Goal: Information Seeking & Learning: Learn about a topic

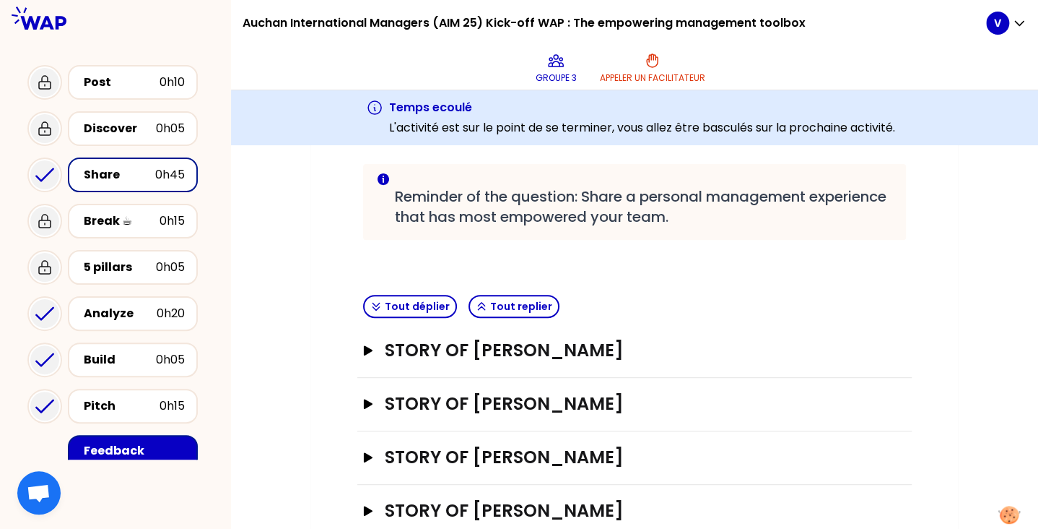
scroll to position [323, 0]
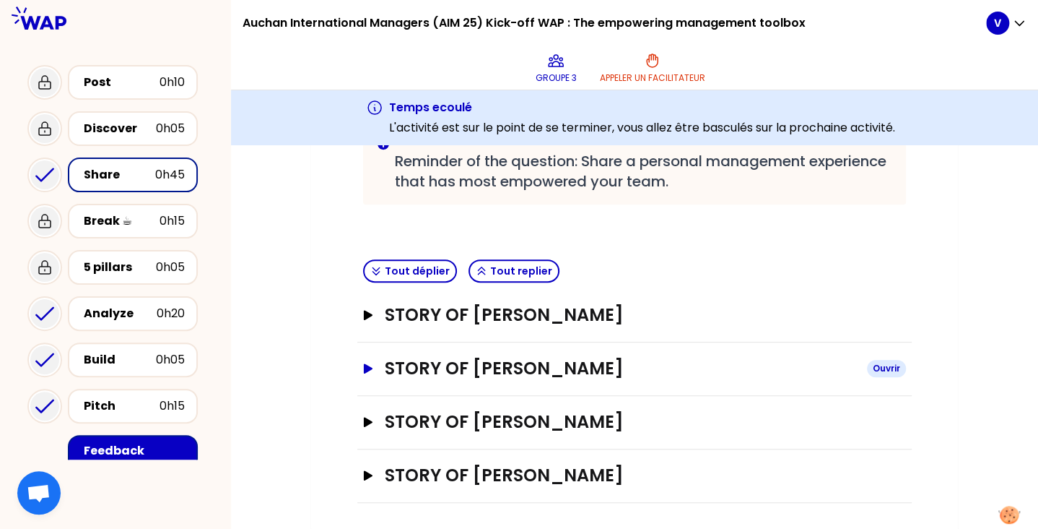
click at [517, 375] on h3 "STORY OF [PERSON_NAME]" at bounding box center [620, 368] width 471 height 23
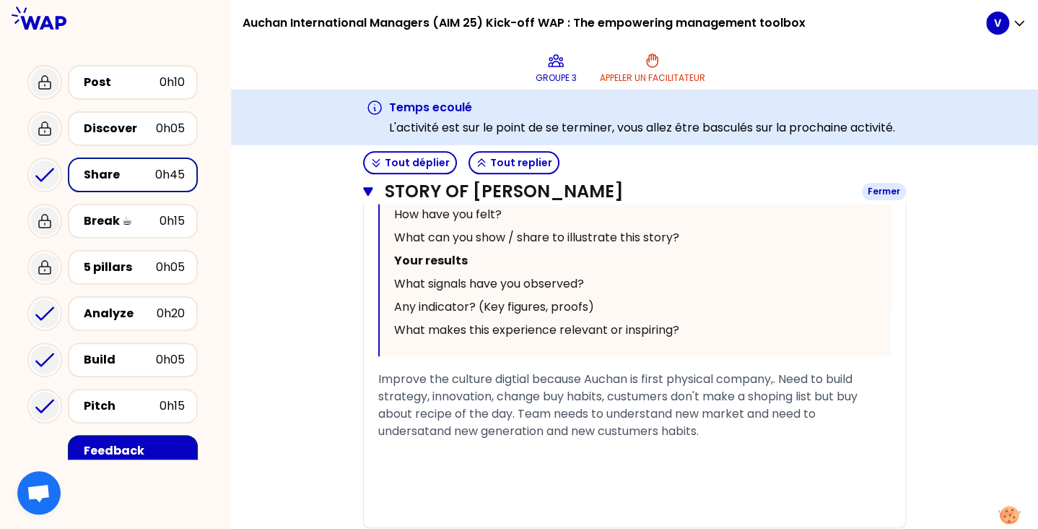
scroll to position [888, 0]
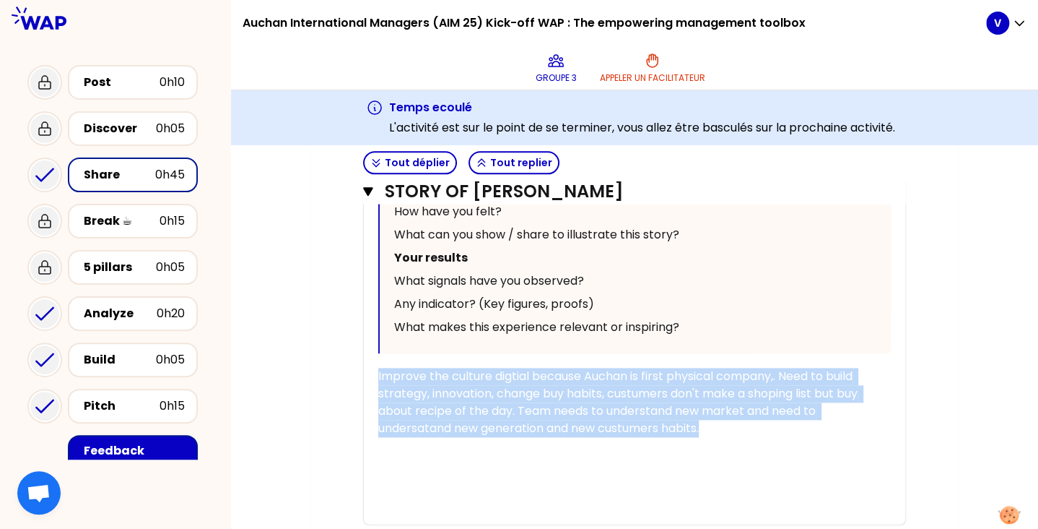
drag, startPoint x: 713, startPoint y: 432, endPoint x: 367, endPoint y: 372, distance: 351.0
click at [367, 372] on div "« “Implementing” new digital culture and strategy growth flexible to customer h…" at bounding box center [635, 200] width 542 height 648
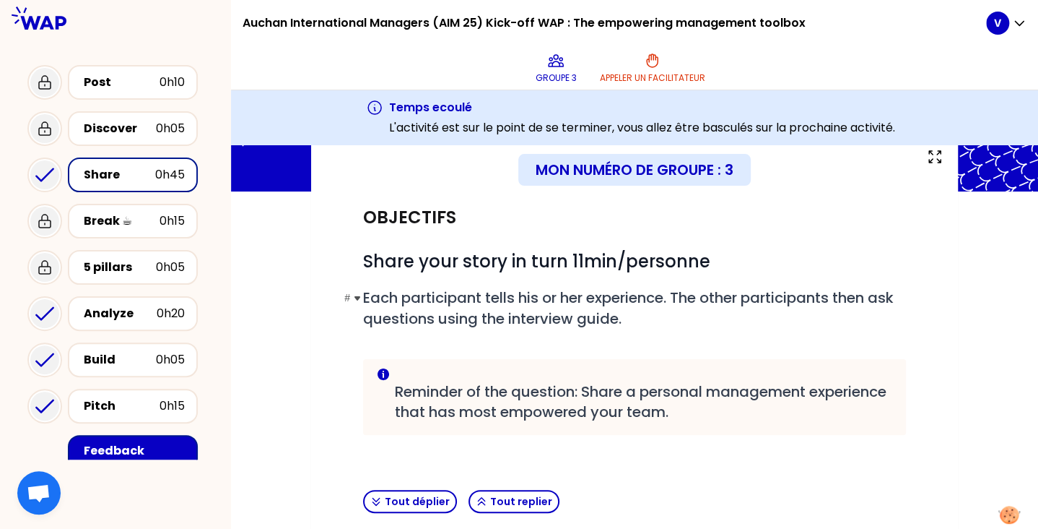
scroll to position [93, 0]
click at [477, 287] on span "Each participant tells his or her experience. The other participants then ask q…" at bounding box center [630, 307] width 534 height 41
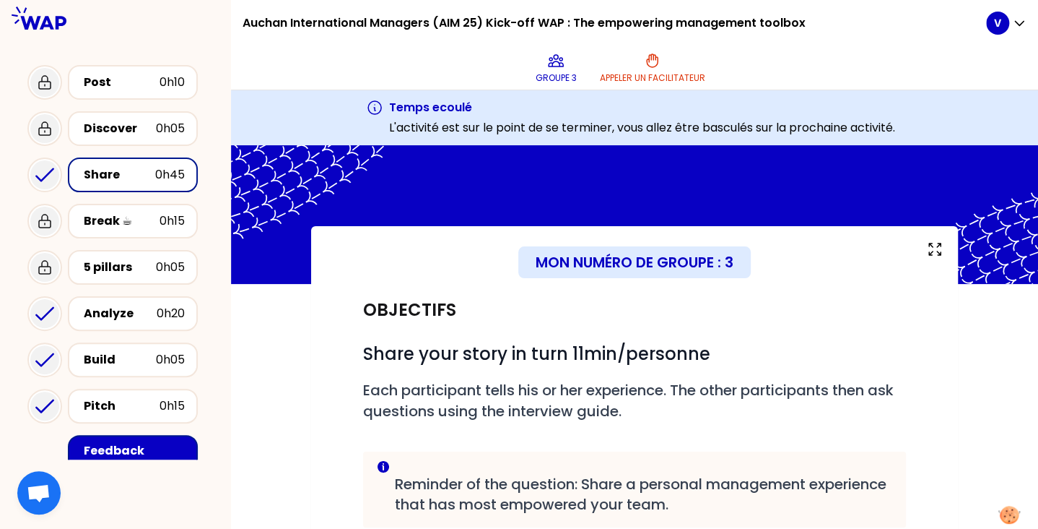
click at [133, 168] on div "Share" at bounding box center [119, 174] width 71 height 17
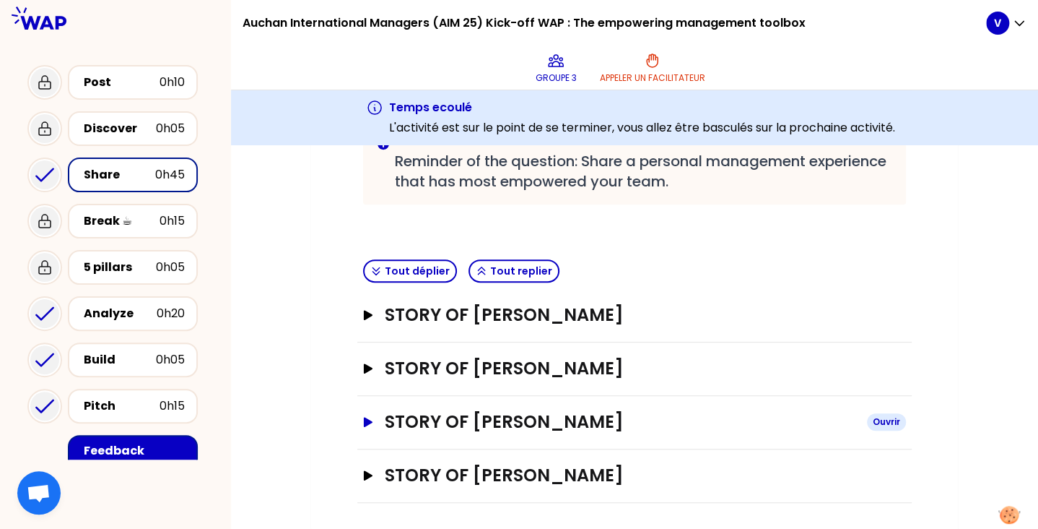
click at [560, 420] on h3 "STORY OF [PERSON_NAME]" at bounding box center [620, 421] width 471 height 23
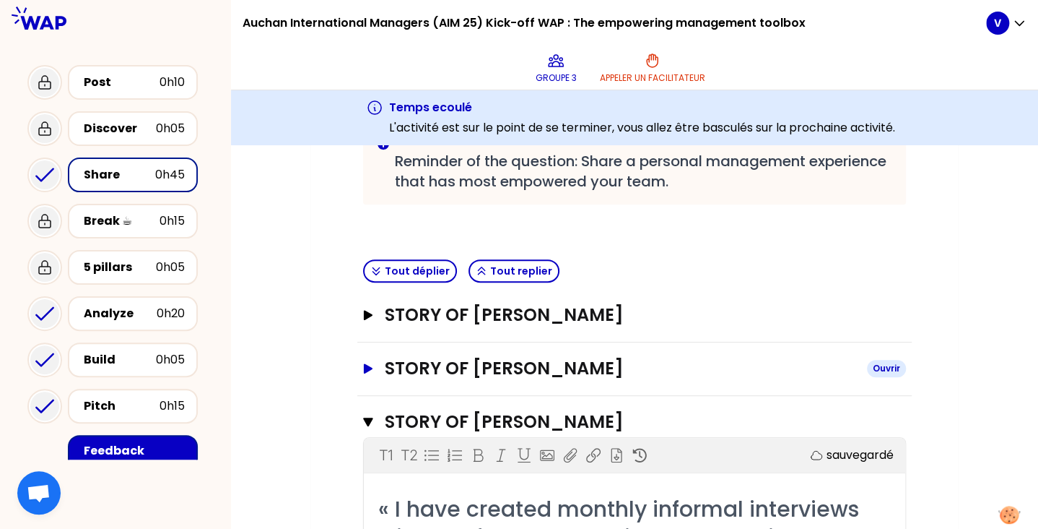
click at [534, 373] on h3 "STORY OF [PERSON_NAME]" at bounding box center [620, 368] width 471 height 23
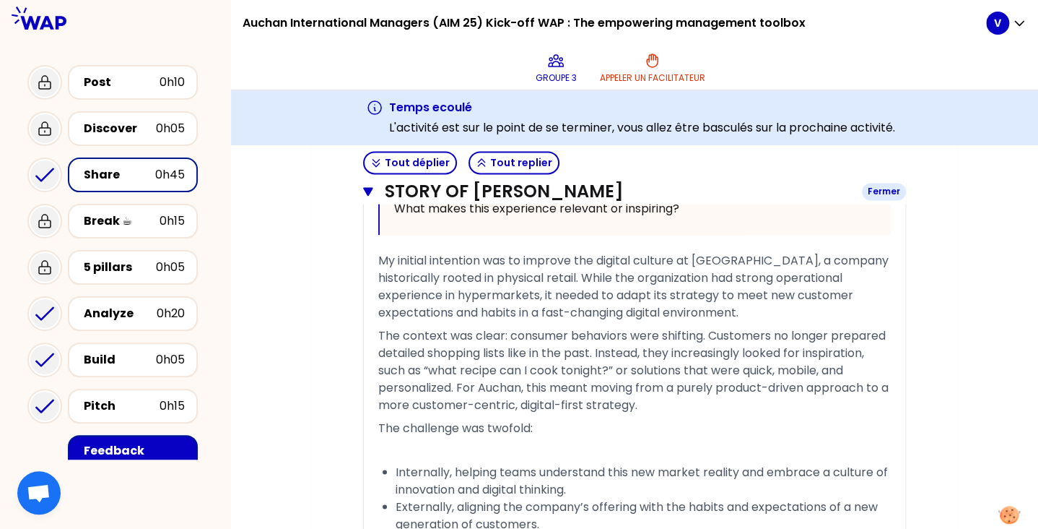
scroll to position [994, 0]
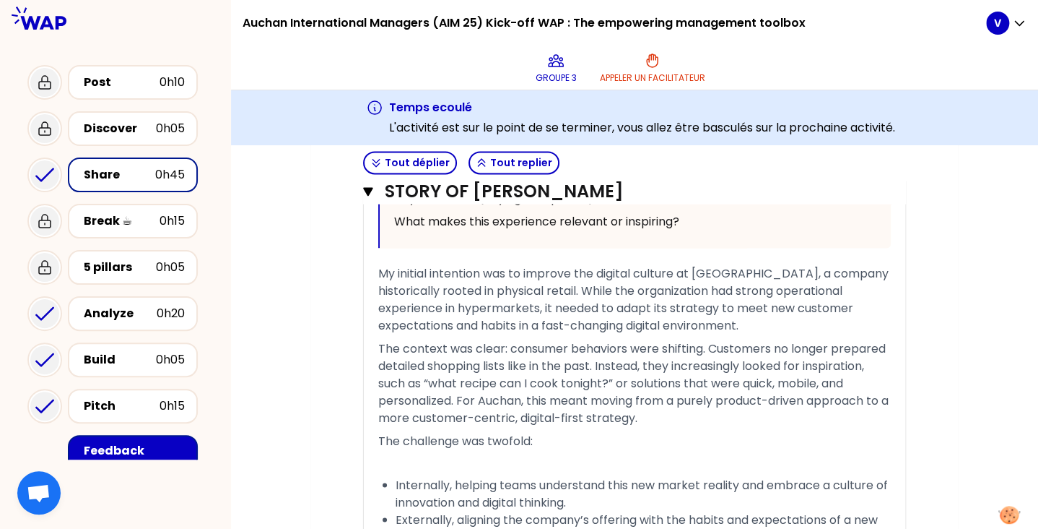
click at [487, 279] on span "My initial intention was to improve the digital culture at [GEOGRAPHIC_DATA], a…" at bounding box center [634, 299] width 513 height 69
click at [739, 271] on span "My initial intention was to improve the digital culture at [GEOGRAPHIC_DATA], a…" at bounding box center [634, 299] width 513 height 69
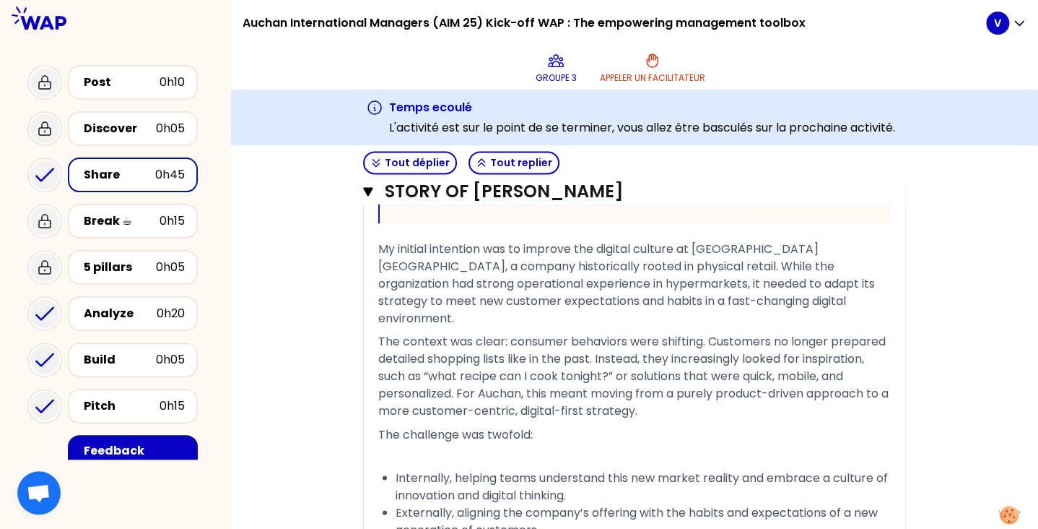
scroll to position [1019, 0]
click at [457, 373] on span "The context was clear: consumer behaviors were shifting. Customers no longer pr…" at bounding box center [634, 375] width 513 height 86
click at [497, 375] on span "The context was clear: consumer behaviors were shifting. Customers no longer pr…" at bounding box center [634, 375] width 513 height 86
click at [514, 374] on span "The context was clear: consumer behaviors were shifting. Customers no longer pr…" at bounding box center [633, 375] width 511 height 86
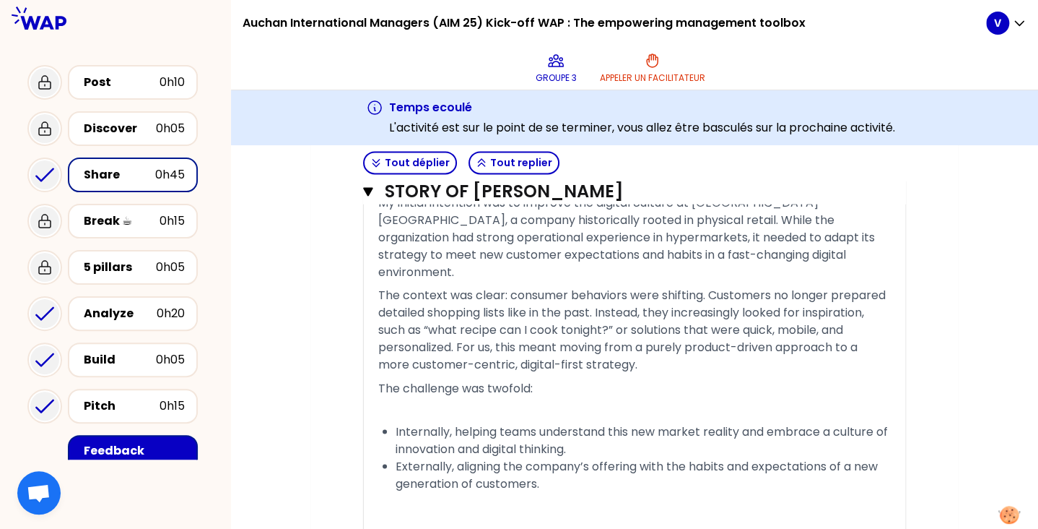
scroll to position [1085, 0]
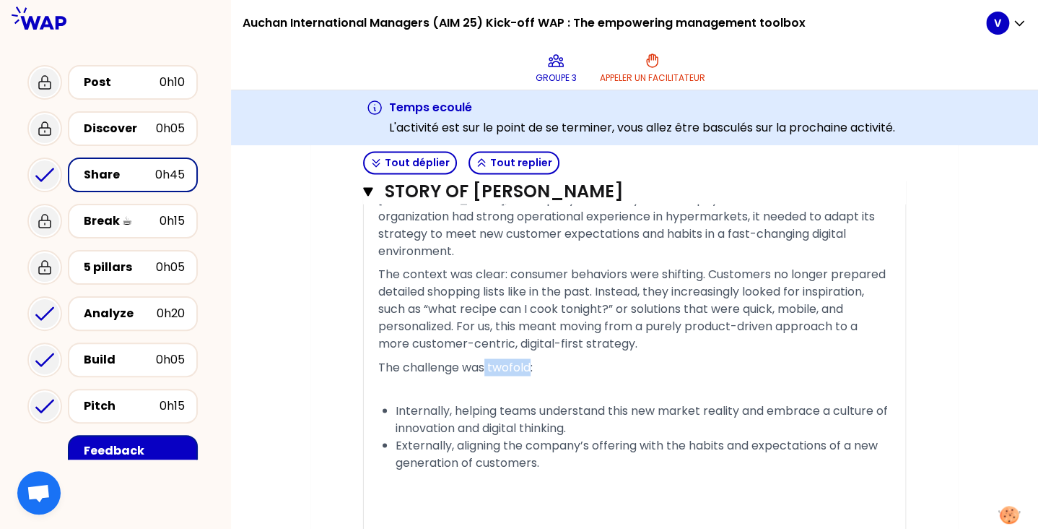
drag, startPoint x: 528, startPoint y: 345, endPoint x: 485, endPoint y: 344, distance: 42.6
click at [485, 358] on span "The challenge was twofold:" at bounding box center [455, 366] width 155 height 17
click at [407, 378] on p "﻿" at bounding box center [634, 389] width 513 height 23
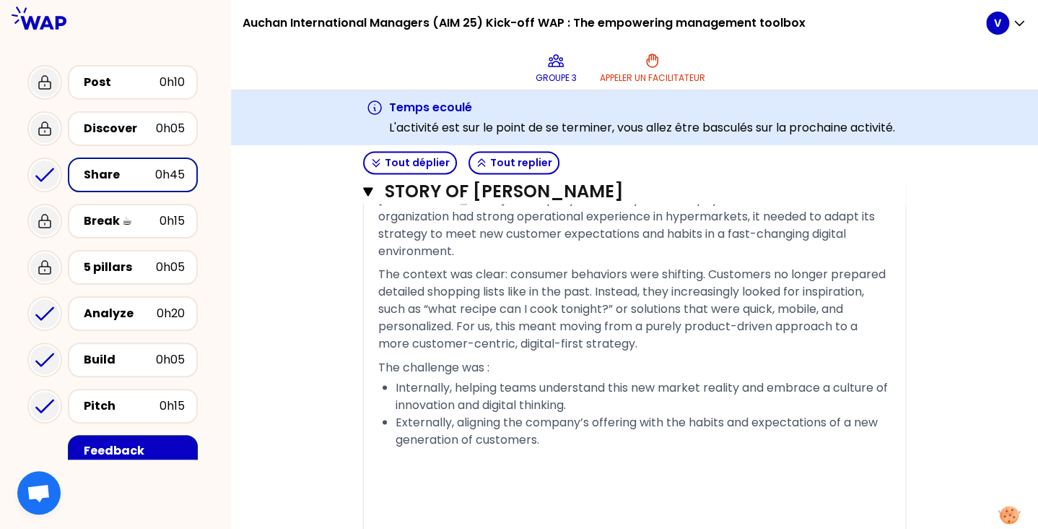
click at [396, 378] on span "Internally, helping teams understand this new market reality and embrace a cult…" at bounding box center [643, 395] width 495 height 34
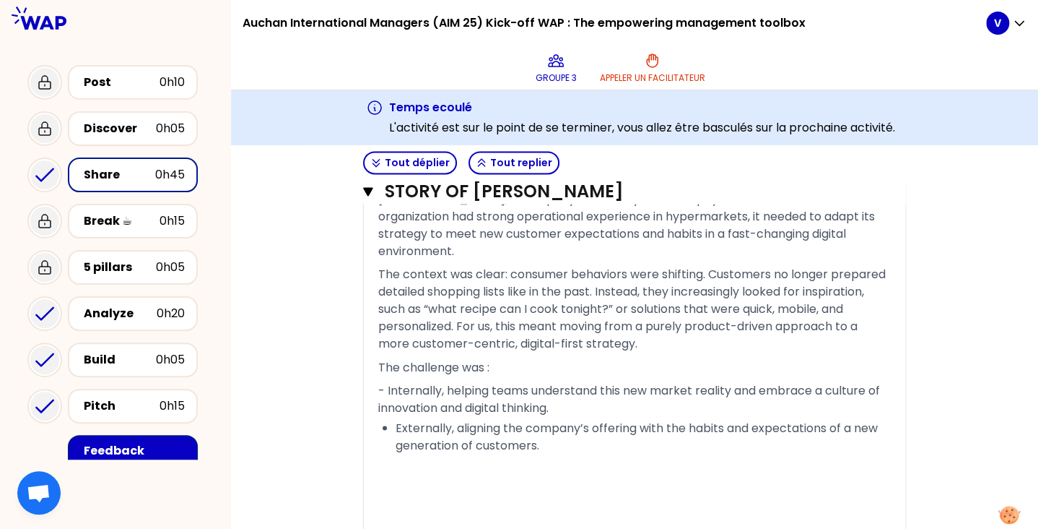
click at [503, 381] on span "- Internally, helping teams understand this new market reality and embrace a cu…" at bounding box center [630, 398] width 505 height 34
click at [396, 419] on span "Externally, aligning the company’s offering with the habits and expectations of…" at bounding box center [638, 436] width 485 height 34
click at [543, 426] on p "- Externally, aligning the company’s offering with the habits and expectations …" at bounding box center [634, 439] width 513 height 40
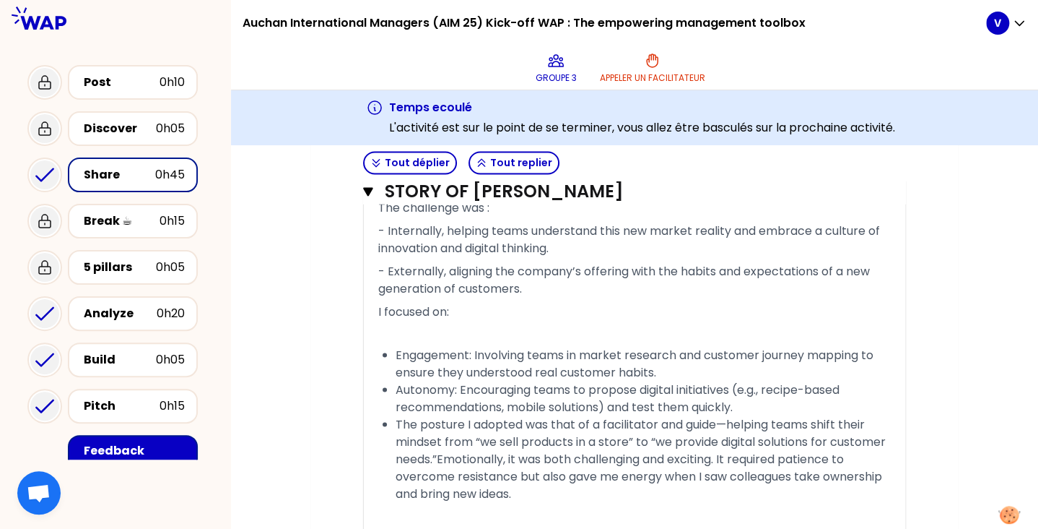
scroll to position [1247, 0]
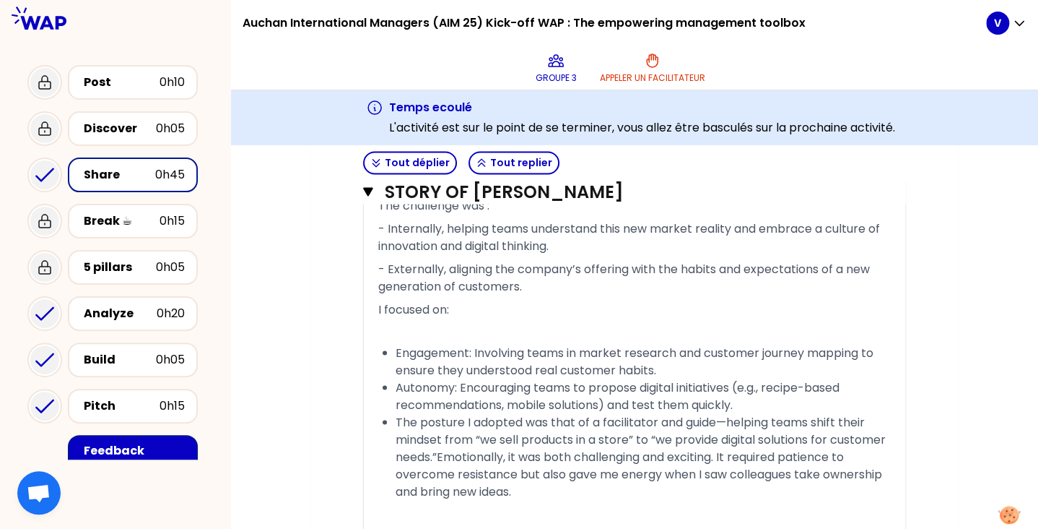
click at [377, 317] on div "« “Implementing” new digital culture and strategy growth flexible to customer h…" at bounding box center [635, 150] width 542 height 1266
click at [390, 321] on p "﻿" at bounding box center [634, 332] width 513 height 23
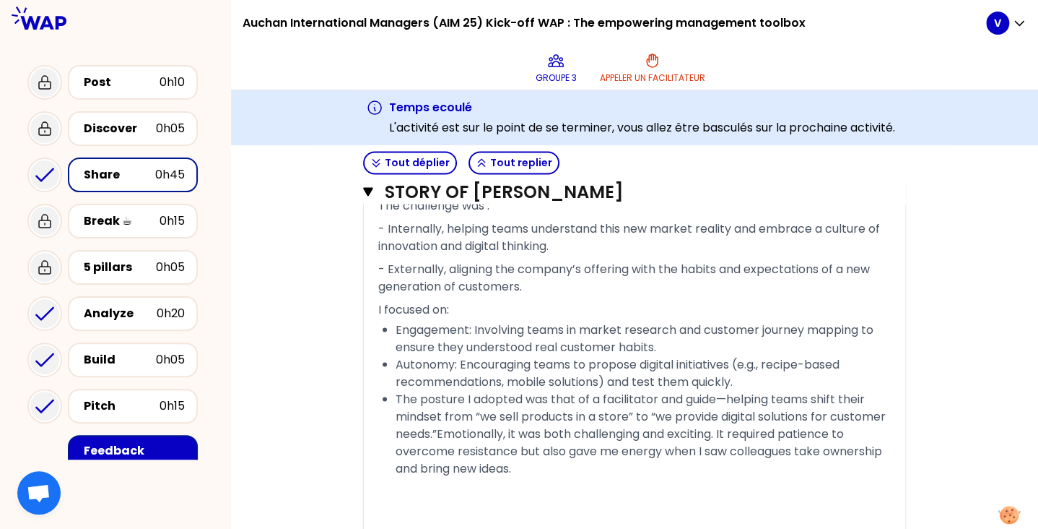
click at [392, 321] on ul "Engagement: Involving teams in market research and customer journey mapping to …" at bounding box center [634, 399] width 513 height 156
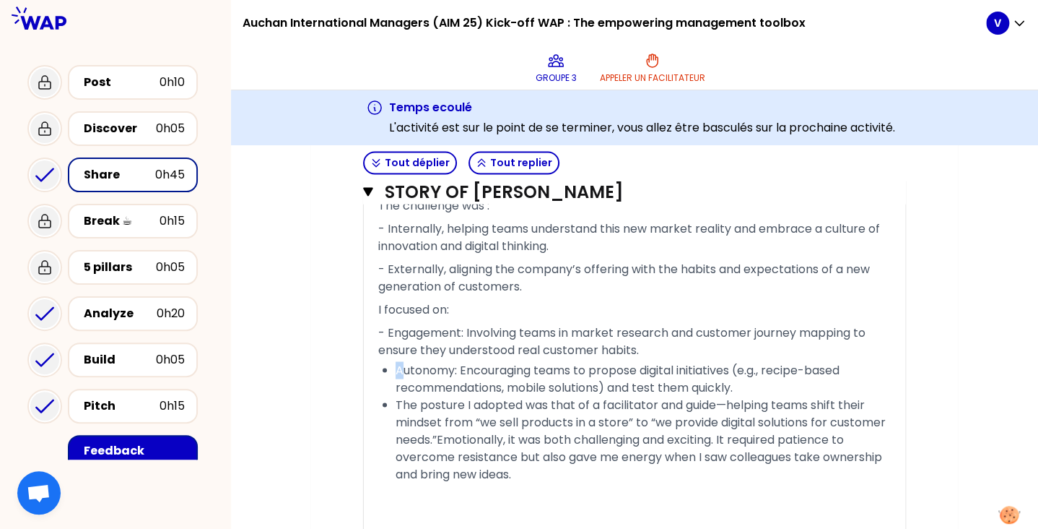
drag, startPoint x: 399, startPoint y: 349, endPoint x: 390, endPoint y: 349, distance: 9.4
click at [390, 361] on ul "Autonomy: Encouraging teams to propose digital initiatives (e.g., recipe-based …" at bounding box center [634, 421] width 513 height 121
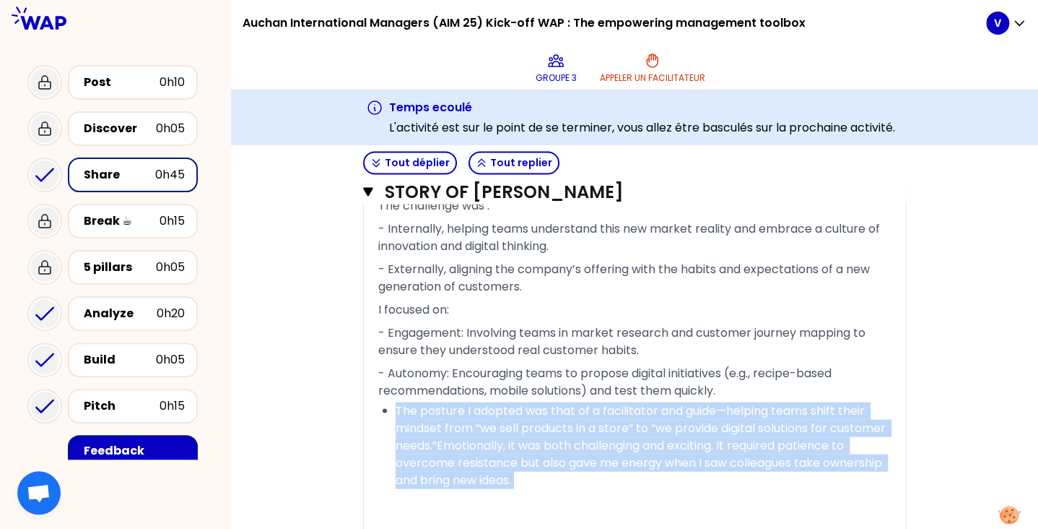
drag, startPoint x: 739, startPoint y: 368, endPoint x: 738, endPoint y: 470, distance: 102.5
click at [738, 470] on div "« “Implementing” new digital culture and strategy growth flexible to customer h…" at bounding box center [634, 144] width 513 height 1254
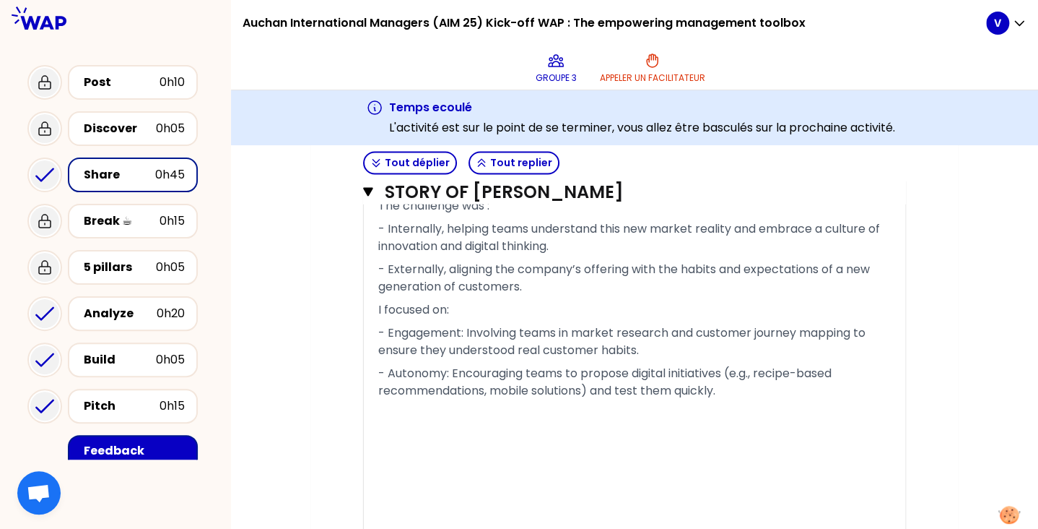
click at [491, 409] on p at bounding box center [634, 438] width 513 height 75
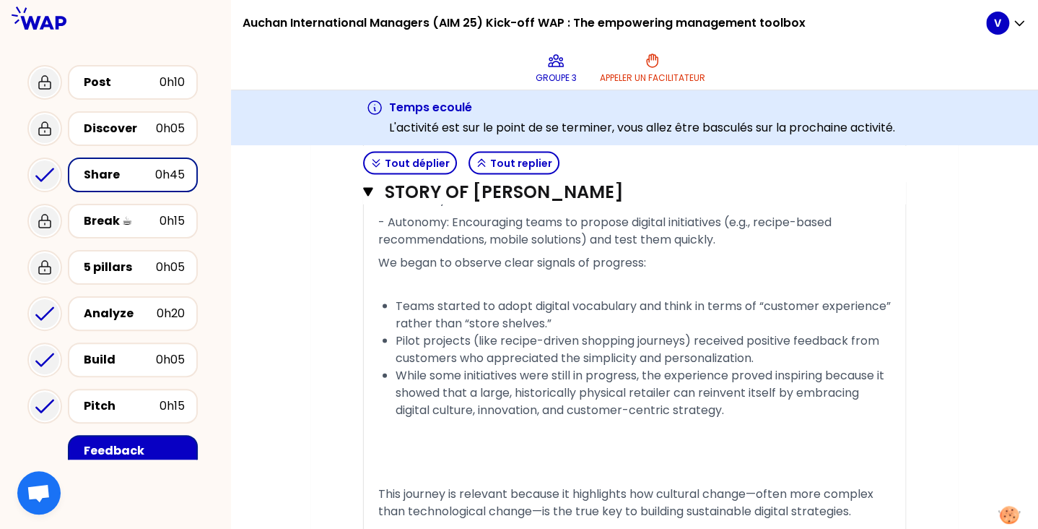
scroll to position [1320, 0]
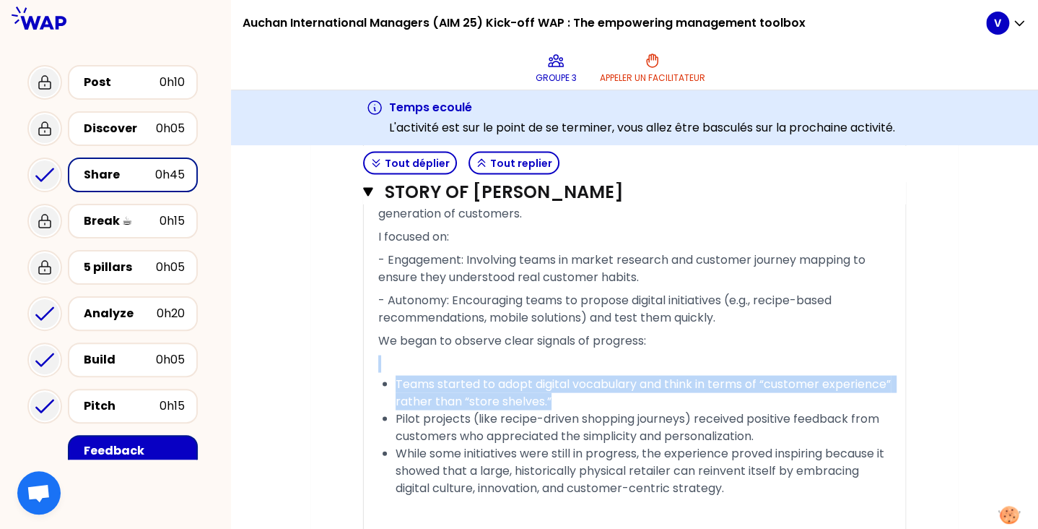
drag, startPoint x: 409, startPoint y: 357, endPoint x: 635, endPoint y: 391, distance: 228.6
click at [635, 391] on div "« “Implementing” new digital culture and strategy growth flexible to customer h…" at bounding box center [634, 160] width 513 height 1433
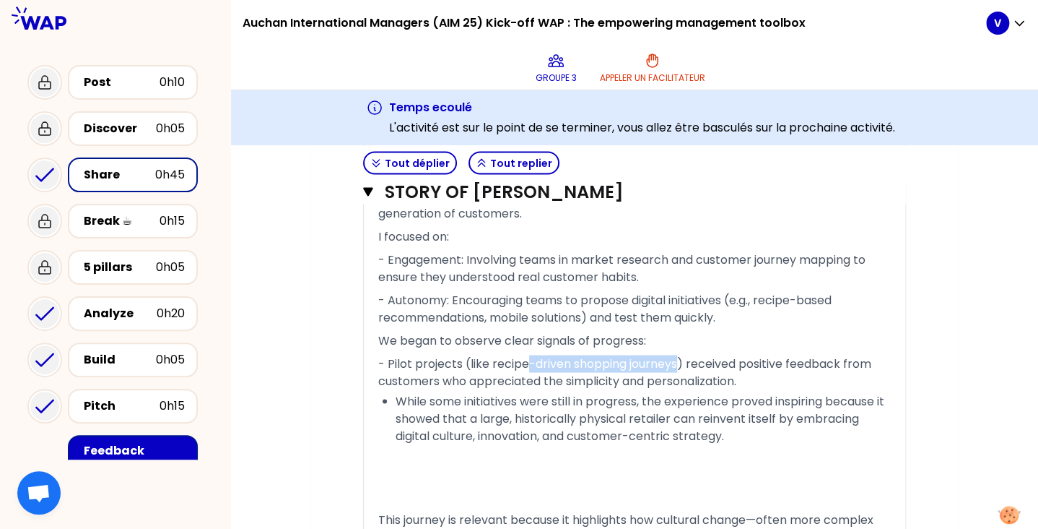
drag, startPoint x: 526, startPoint y: 358, endPoint x: 681, endPoint y: 360, distance: 155.3
click at [681, 360] on span "- Pilot projects (like recipe-driven shopping journeys) received positive feedb…" at bounding box center [626, 372] width 496 height 34
click at [498, 372] on span "- Pilot projects (recipe) received positive feedback from customers who appreci…" at bounding box center [635, 372] width 514 height 34
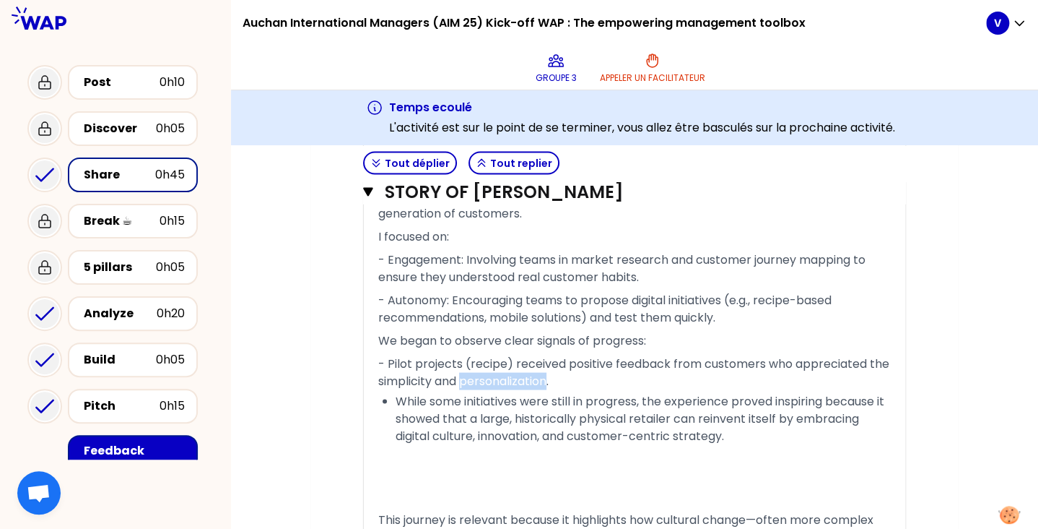
click at [498, 372] on span "- Pilot projects (recipe) received positive feedback from customers who appreci…" at bounding box center [635, 372] width 514 height 34
click at [397, 396] on span "While some initiatives were still in progress, the experience proved inspiring …" at bounding box center [642, 417] width 492 height 51
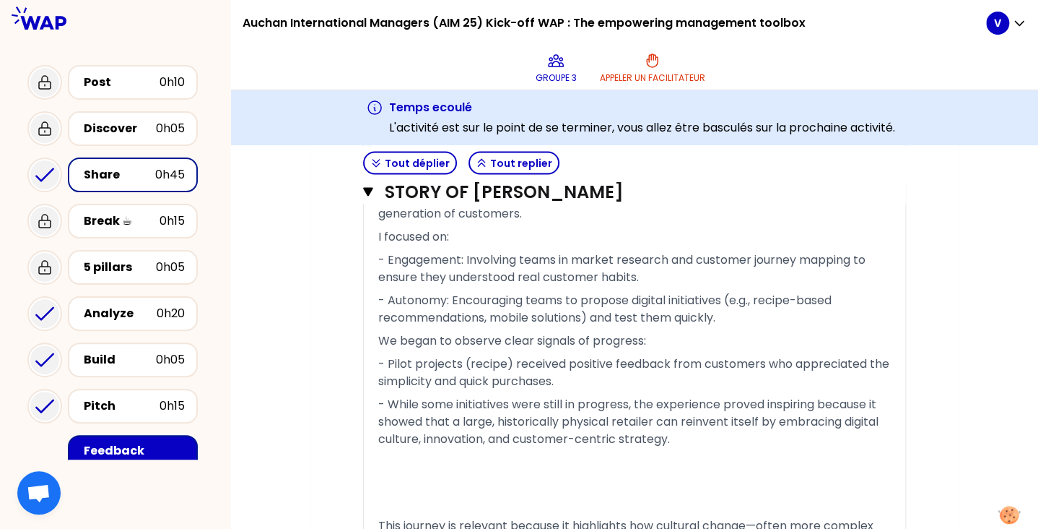
click at [397, 361] on span "- Pilot projects (recipe) received positive feedback from customers who appreci…" at bounding box center [635, 372] width 514 height 34
click at [393, 360] on span "- Pilot projects (recipe) received positive feedback from customers who appreci…" at bounding box center [635, 372] width 514 height 34
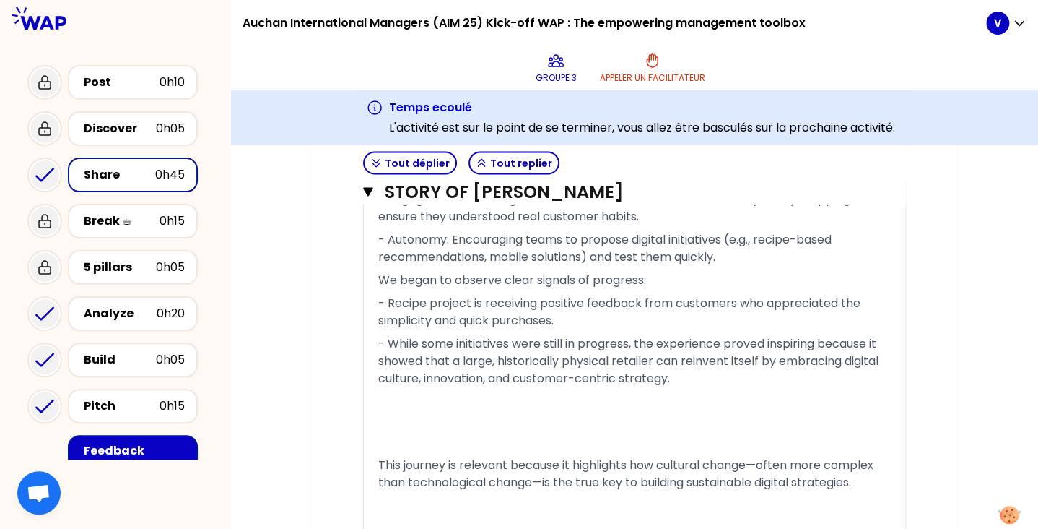
scroll to position [1366, 0]
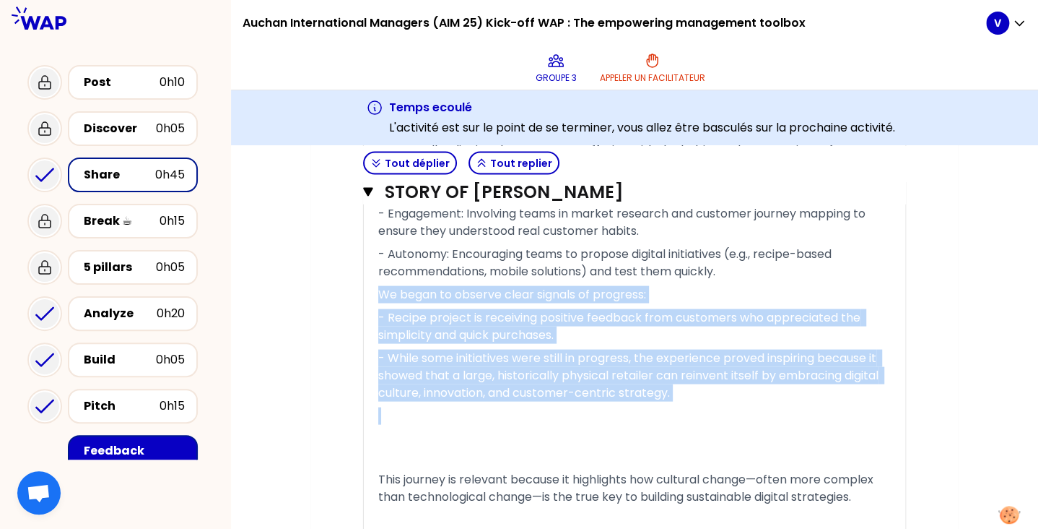
drag, startPoint x: 385, startPoint y: 276, endPoint x: 653, endPoint y: 433, distance: 310.4
click at [653, 433] on div "« “Implementing” new digital culture and strategy growth flexible to customer h…" at bounding box center [634, 91] width 513 height 1387
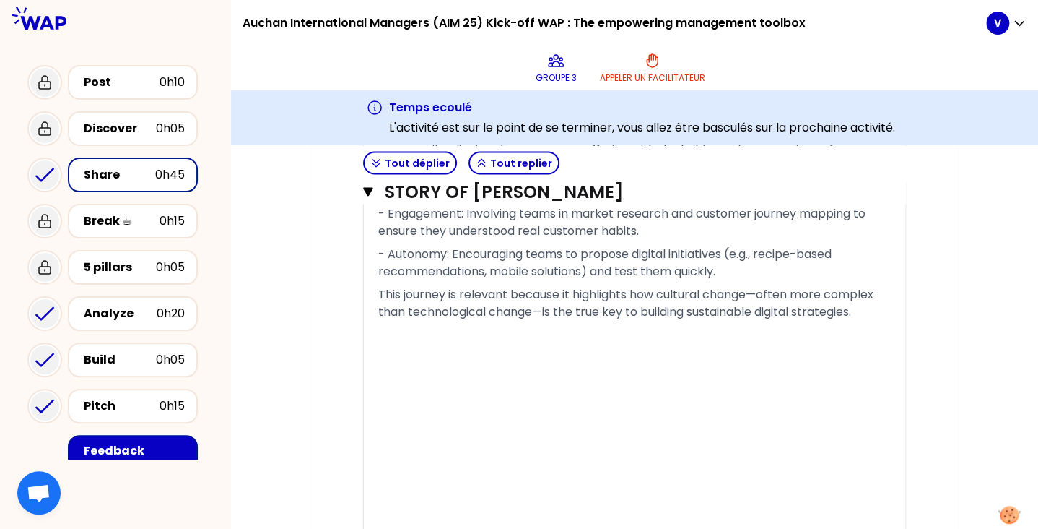
scroll to position [1321, 0]
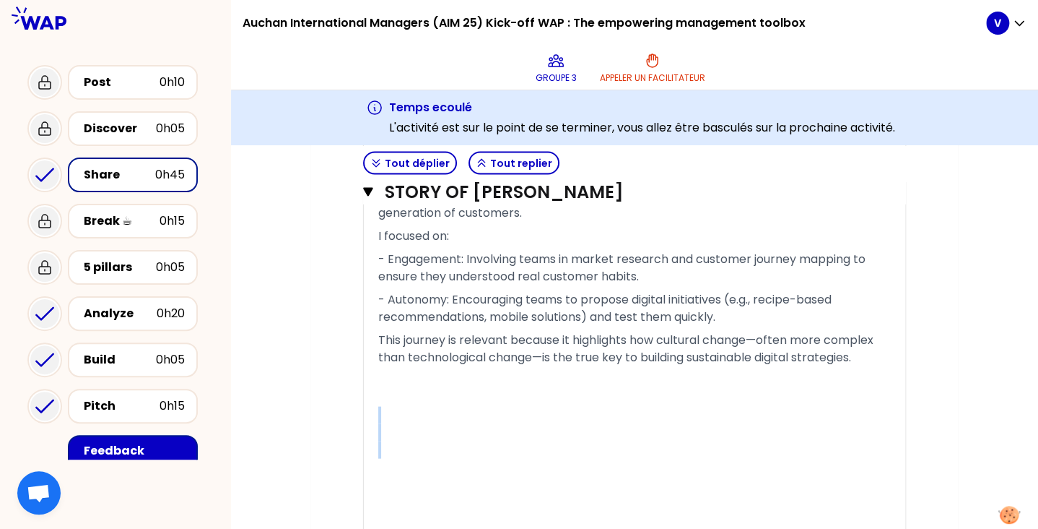
drag, startPoint x: 573, startPoint y: 407, endPoint x: 582, endPoint y: 479, distance: 72.7
click at [582, 479] on div "« “Implementing” new digital culture and strategy growth flexible to customer h…" at bounding box center [634, 44] width 513 height 1202
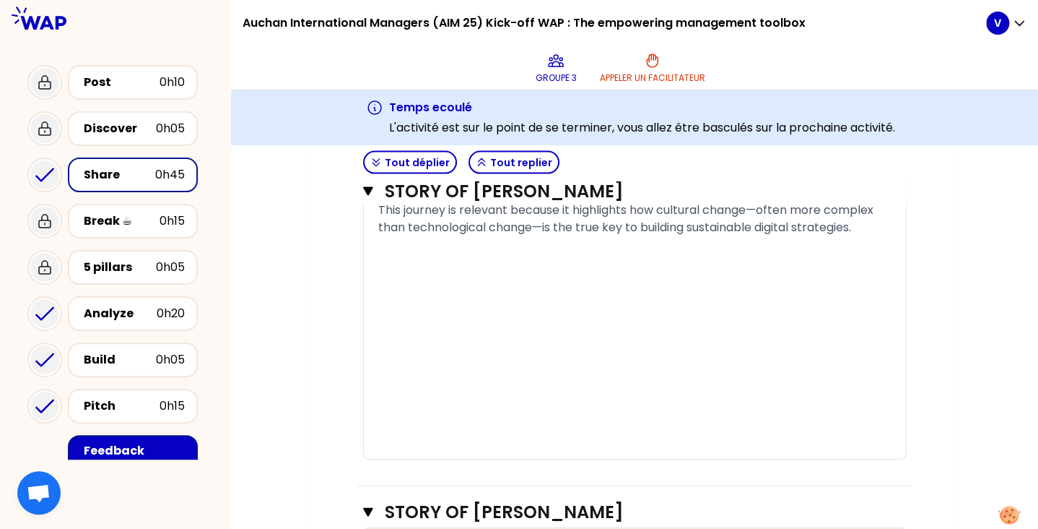
scroll to position [1451, 0]
drag, startPoint x: 395, startPoint y: 259, endPoint x: 403, endPoint y: 311, distance: 52.6
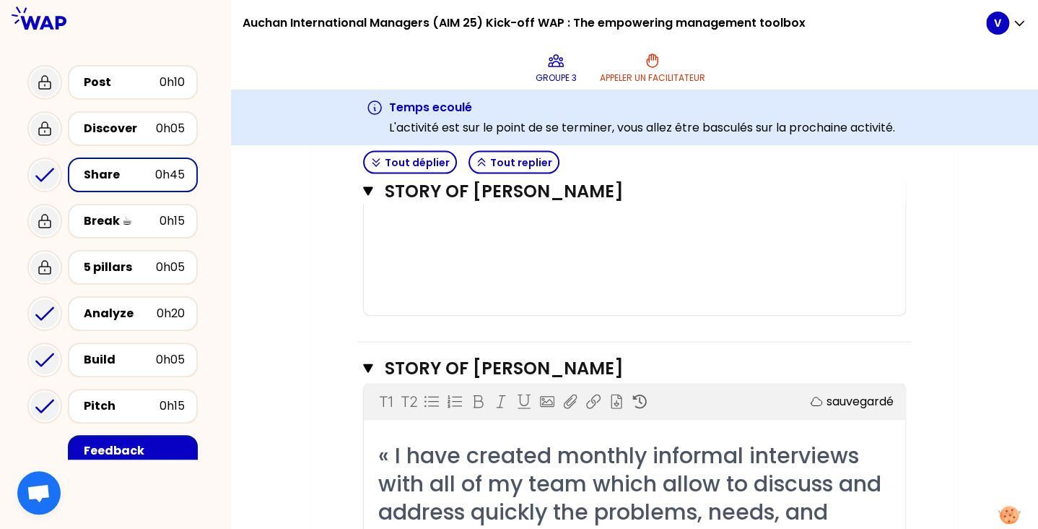
scroll to position [1488, 0]
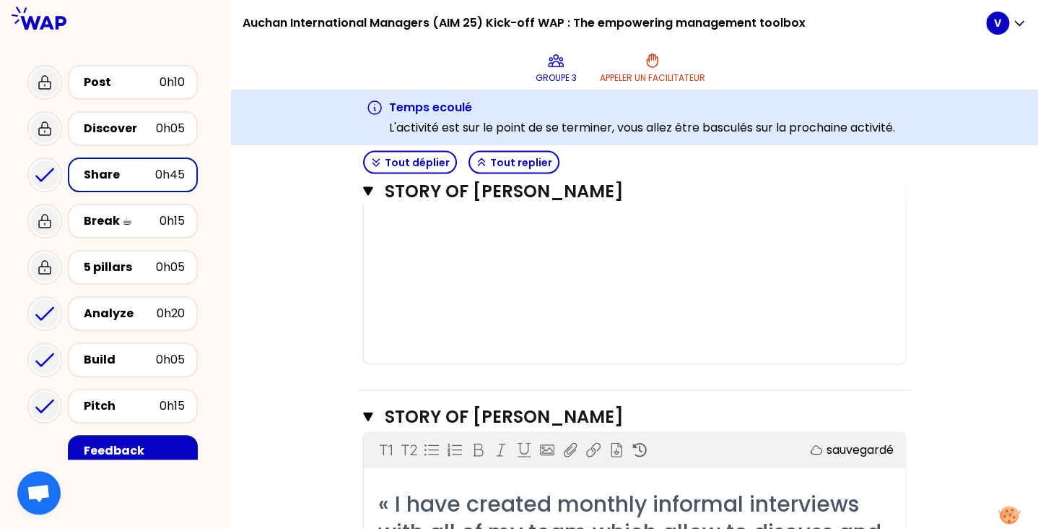
click at [386, 277] on div "﻿" at bounding box center [634, 285] width 513 height 17
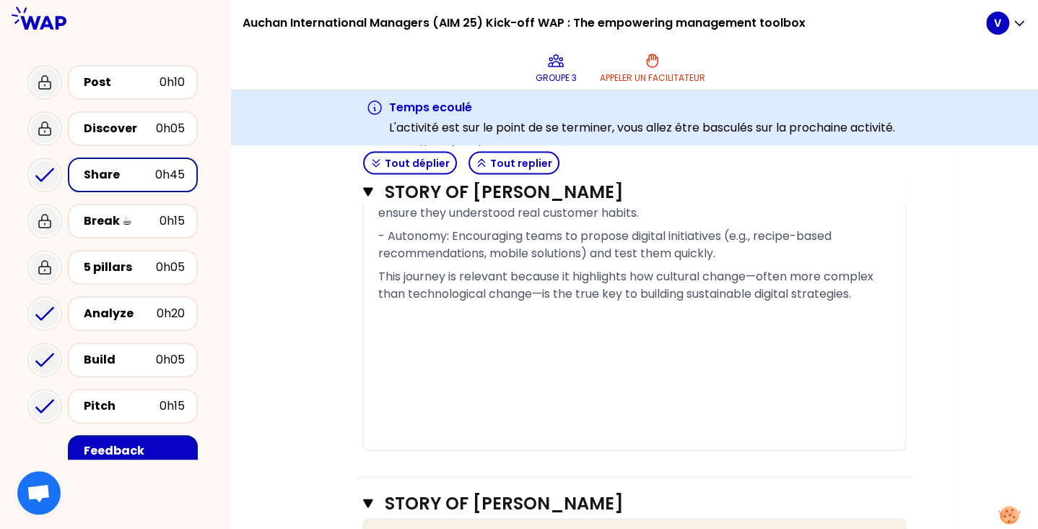
scroll to position [1394, 0]
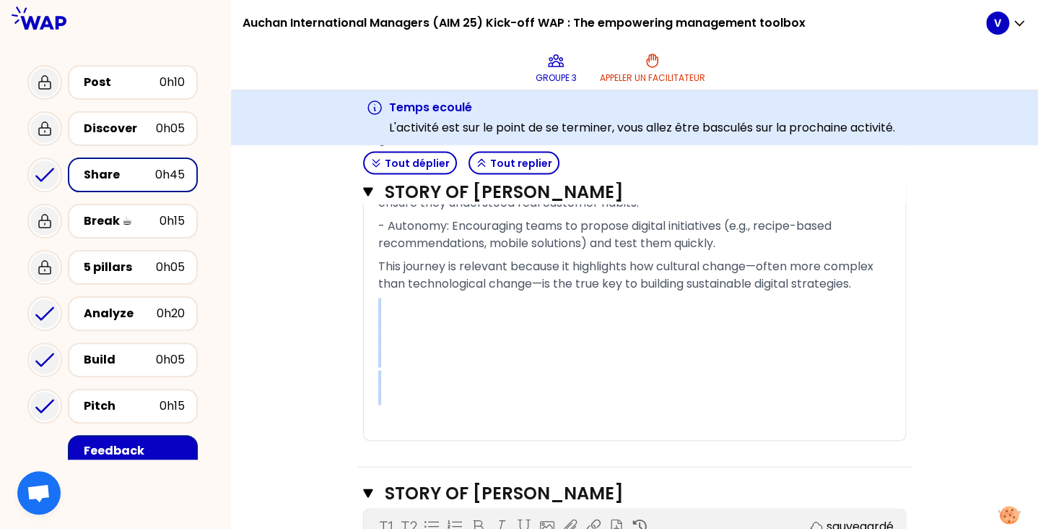
drag, startPoint x: 388, startPoint y: 308, endPoint x: 402, endPoint y: 413, distance: 105.7
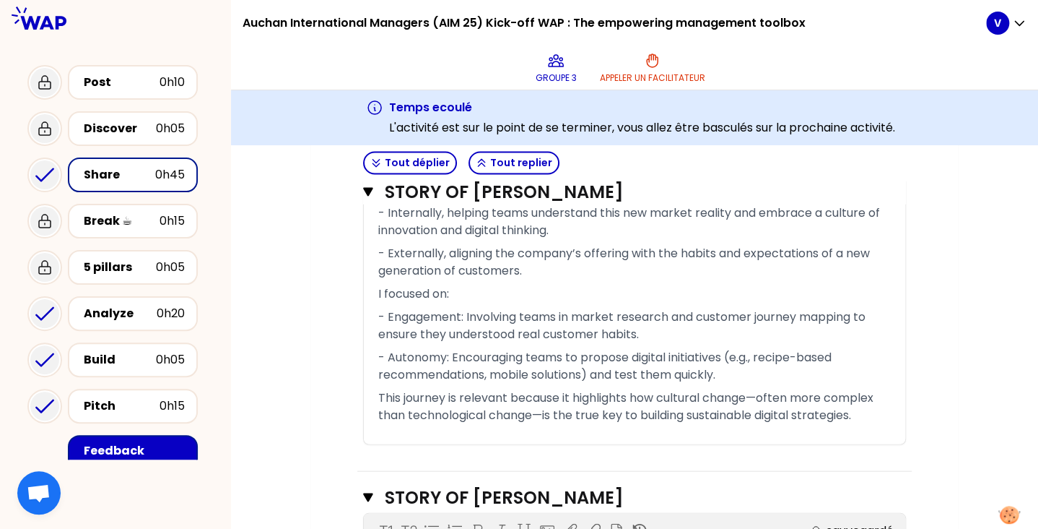
scroll to position [1262, 0]
click at [996, 365] on div "Mon numéro de groupe : 3 Objectifs # Share your story in turn 11min/personne # …" at bounding box center [634, 268] width 807 height 2609
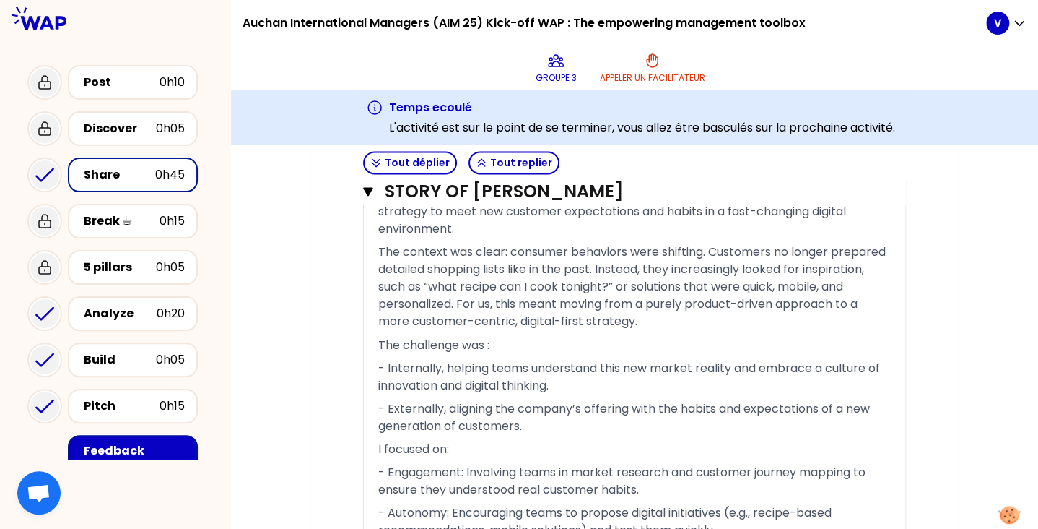
scroll to position [2302, 0]
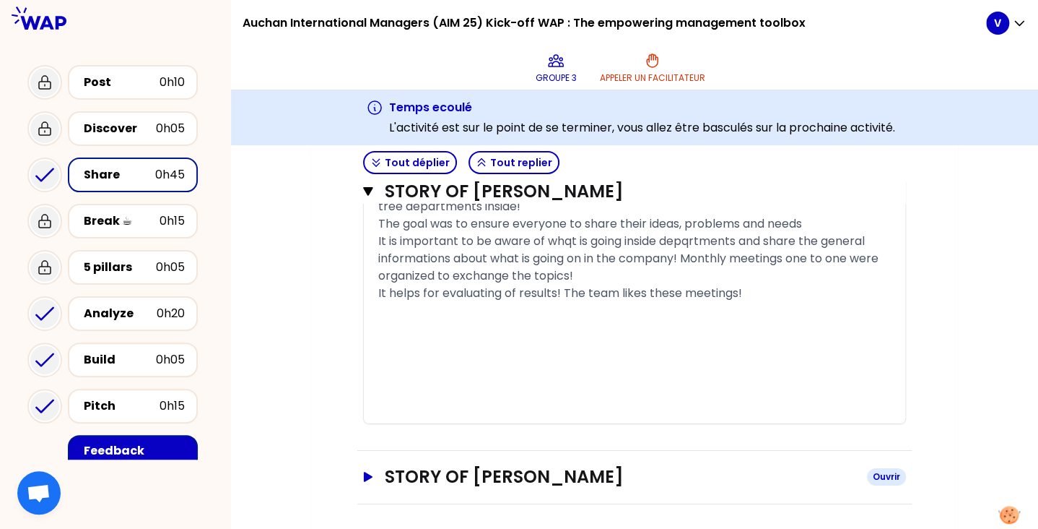
click at [485, 465] on h3 "STORY OF [PERSON_NAME]" at bounding box center [620, 476] width 471 height 23
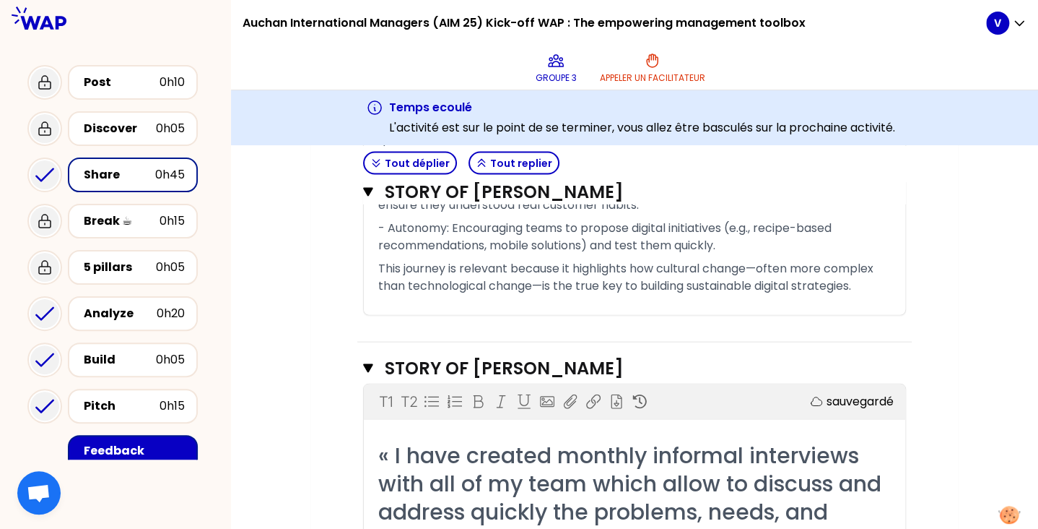
scroll to position [1207, 0]
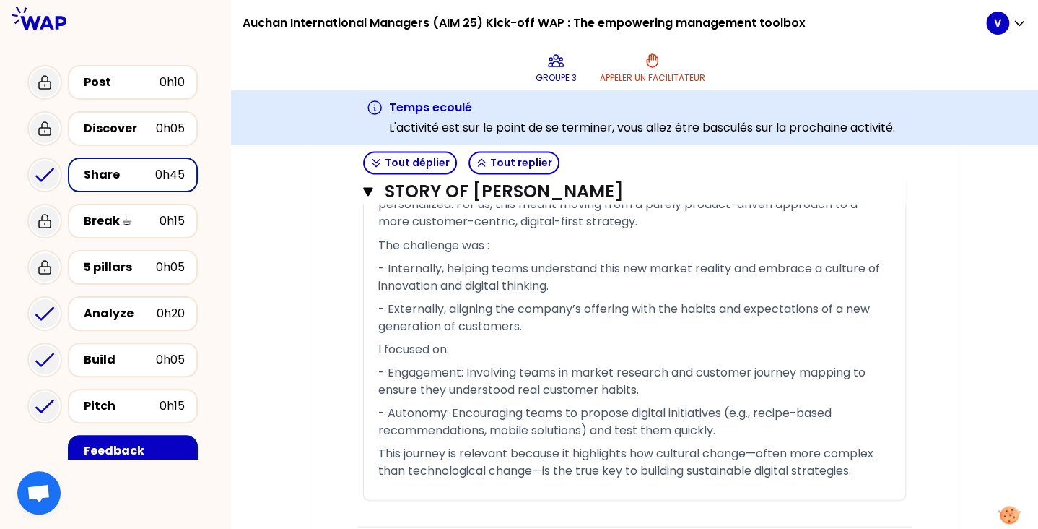
click at [716, 300] on span "- Externally, aligning the company’s offering with the habits and expectations …" at bounding box center [625, 317] width 495 height 34
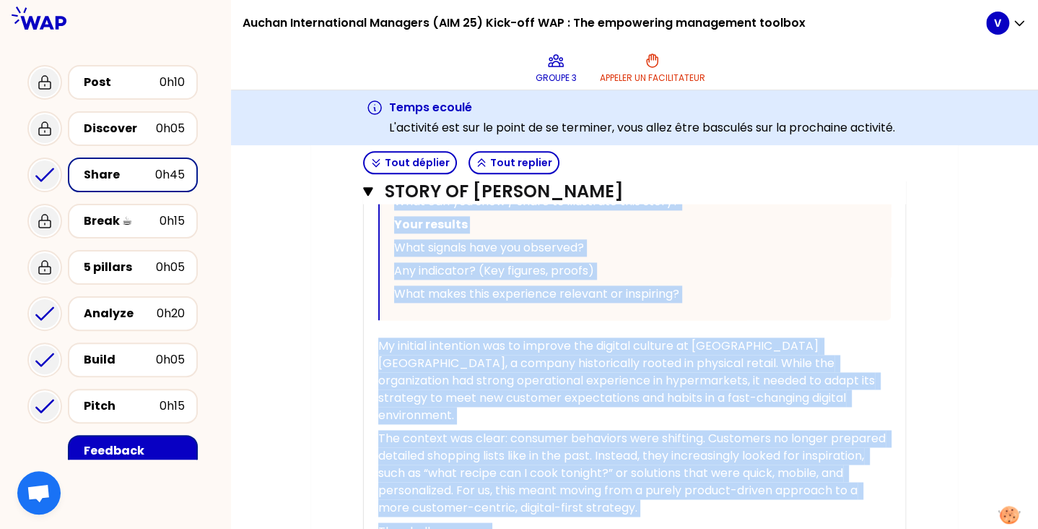
scroll to position [848, 0]
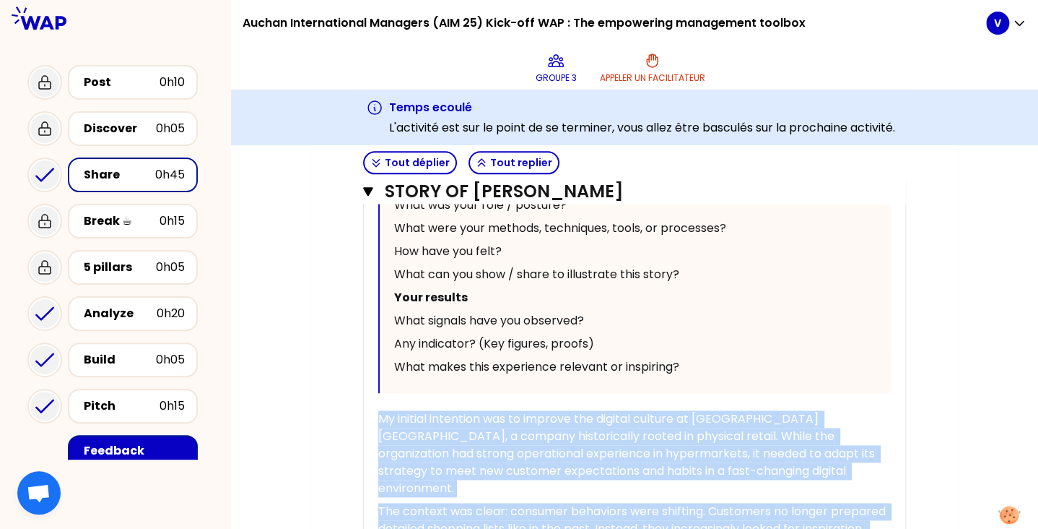
drag, startPoint x: 878, startPoint y: 429, endPoint x: 371, endPoint y: 411, distance: 507.2
click at [371, 411] on div "« “Implementing” new digital culture and strategy growth flexible to customer h…" at bounding box center [635, 387] width 542 height 942
copy div "Lo ipsumdo sitametco adi el seddoei tem incidid utlabor et Dolore Magna, a enim…"
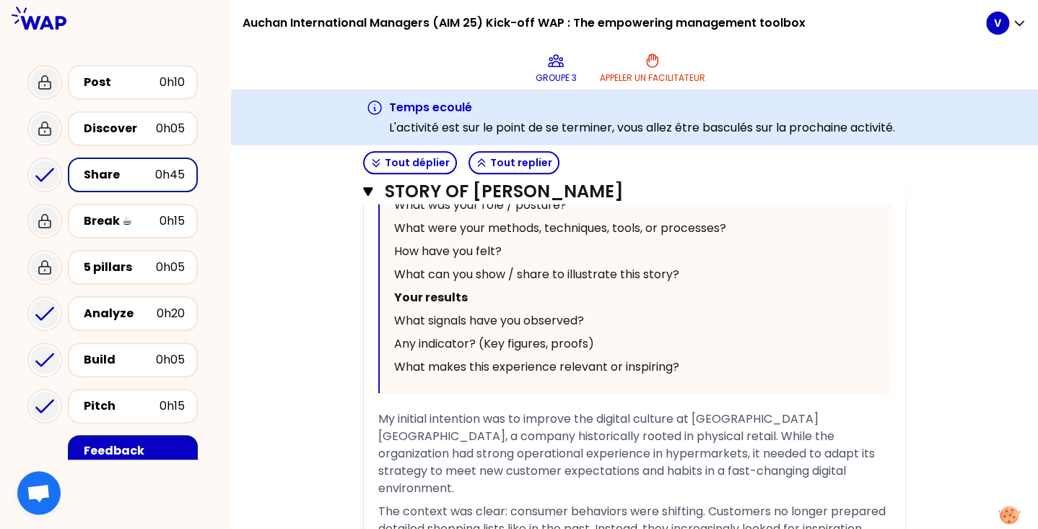
click at [116, 162] on div "Share 0h45" at bounding box center [133, 174] width 130 height 35
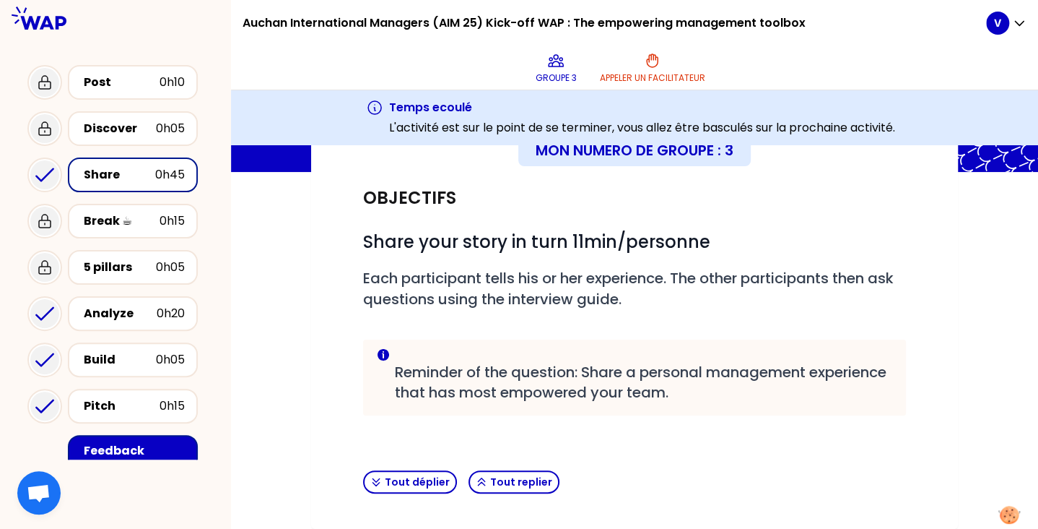
scroll to position [323, 0]
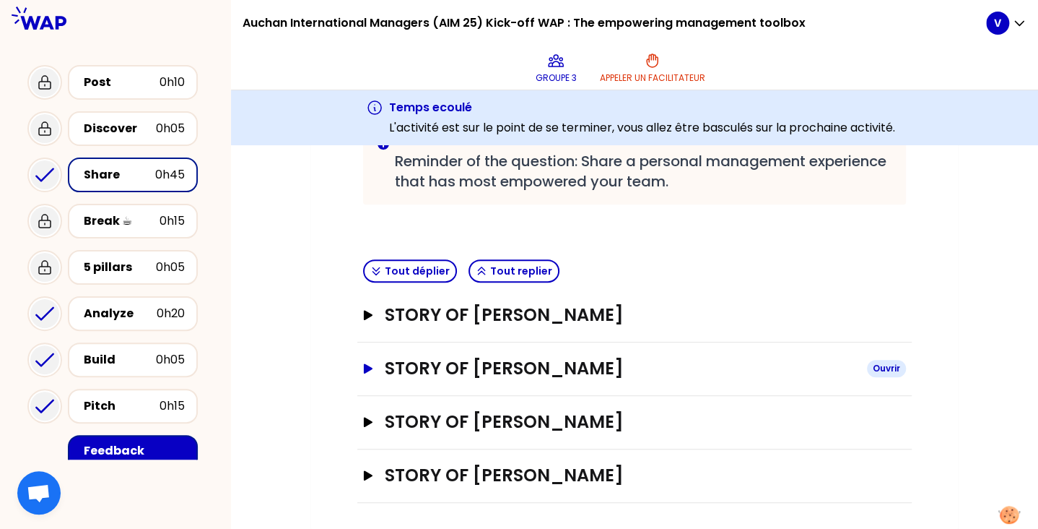
click at [459, 366] on h3 "STORY OF [PERSON_NAME]" at bounding box center [620, 368] width 471 height 23
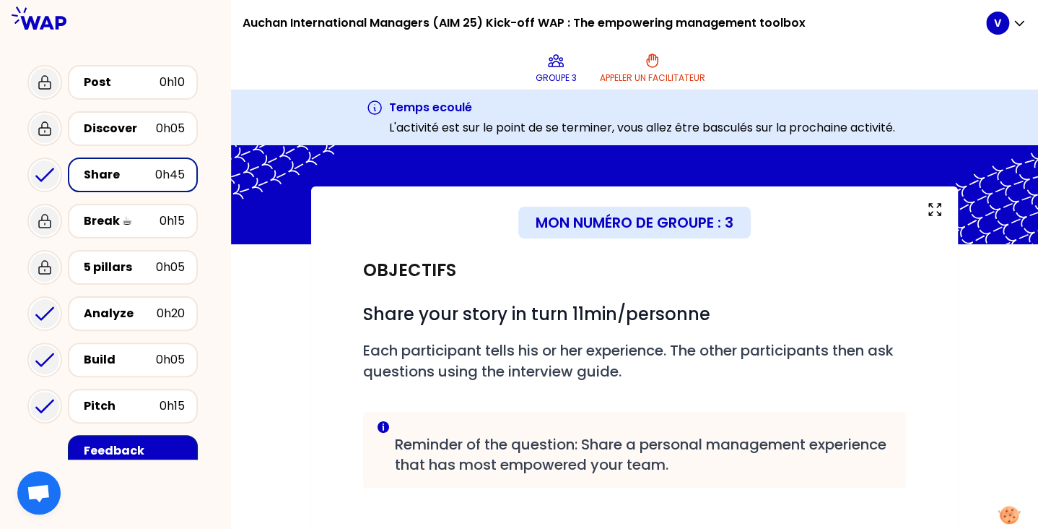
scroll to position [0, 0]
